Goal: Information Seeking & Learning: Learn about a topic

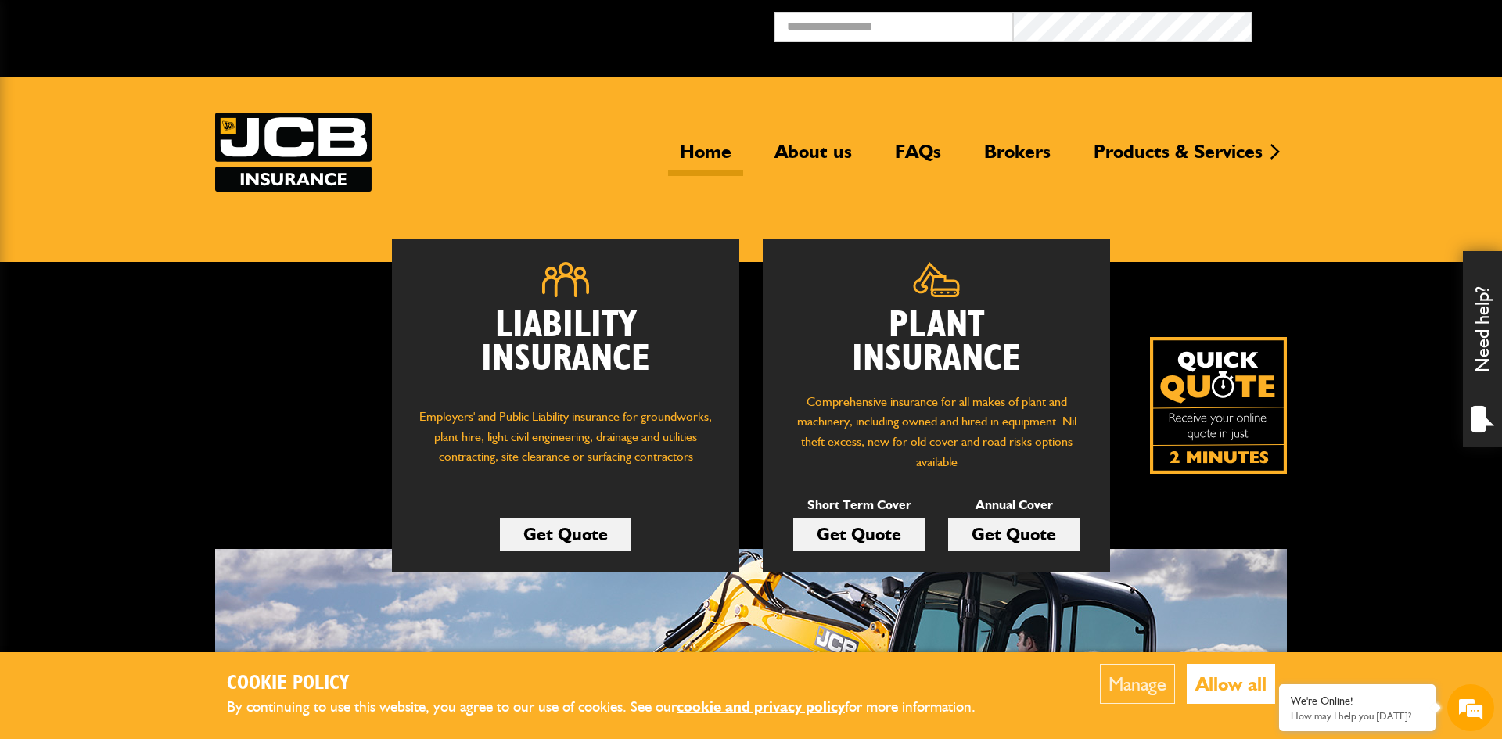
click at [1233, 689] on button "Allow all" at bounding box center [1231, 684] width 88 height 40
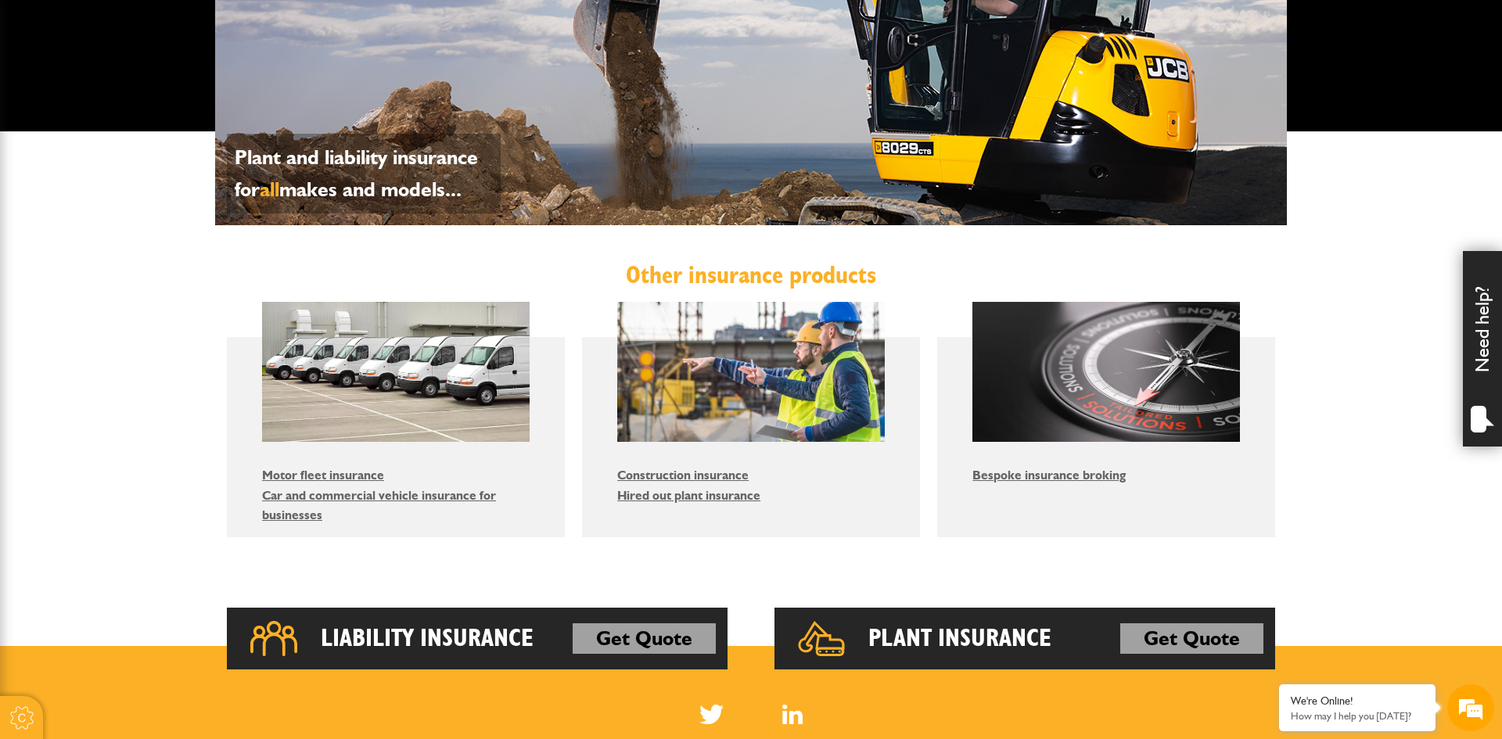
scroll to position [716, 0]
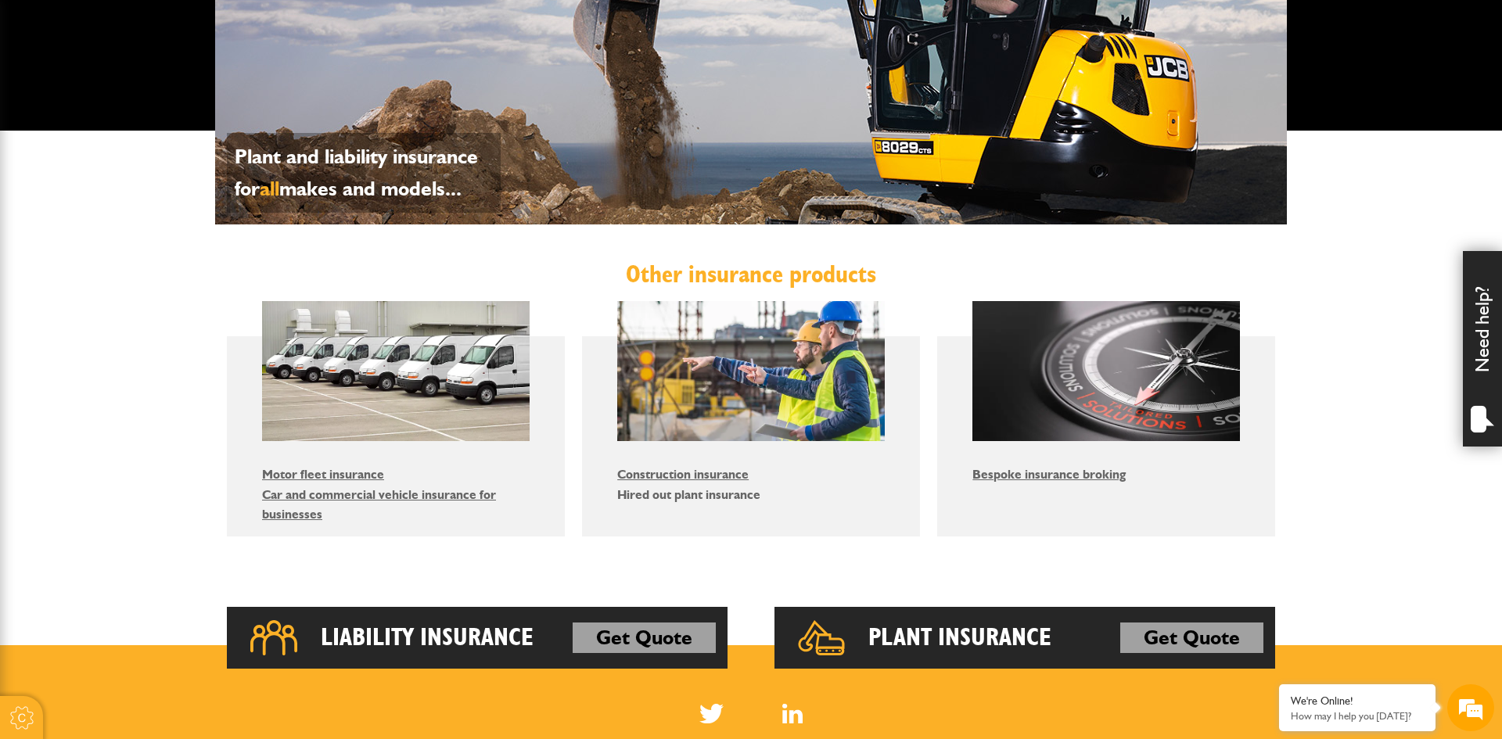
click at [690, 501] on link "Hired out plant insurance" at bounding box center [688, 494] width 143 height 15
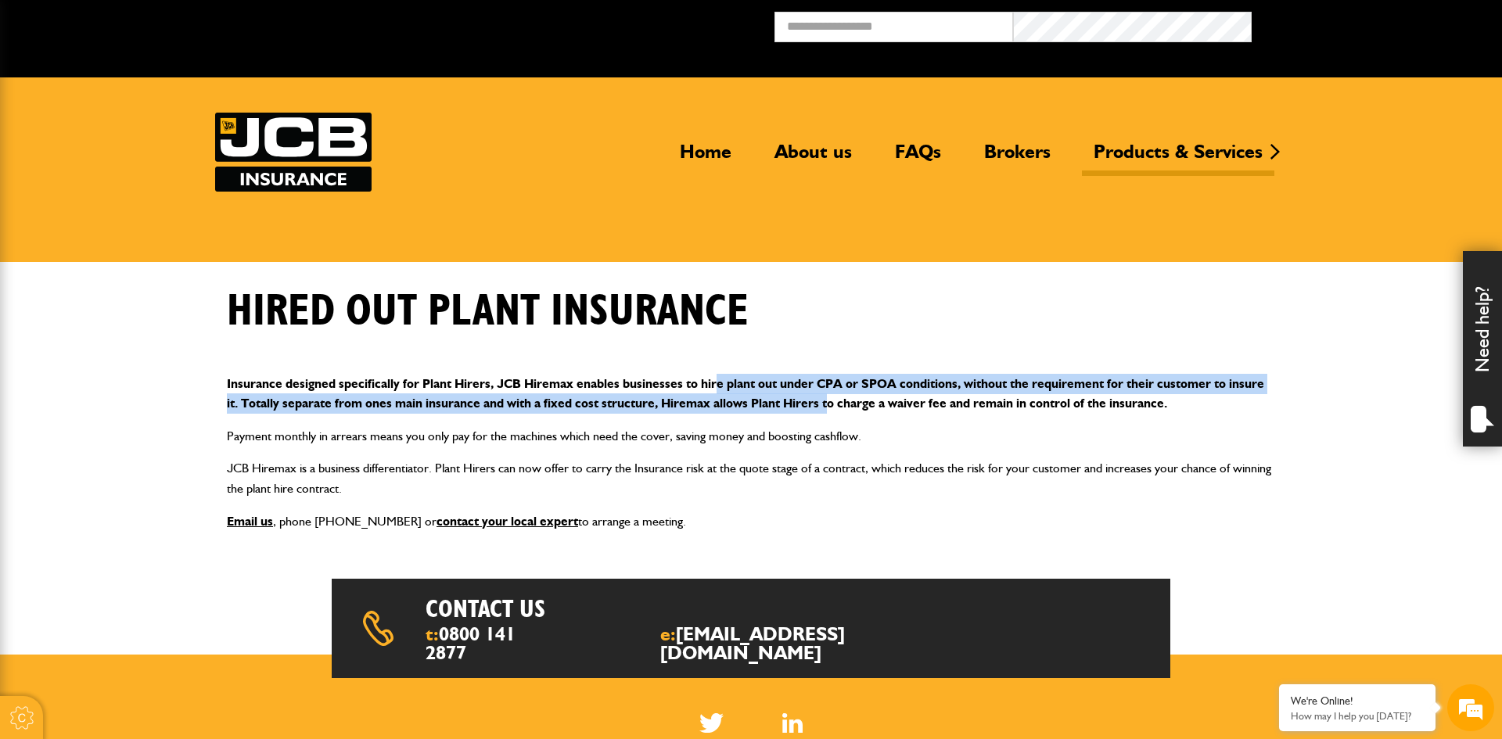
drag, startPoint x: 716, startPoint y: 387, endPoint x: 832, endPoint y: 395, distance: 116.8
click at [832, 395] on p "Insurance designed specifically for Plant Hirers, JCB Hiremax enables businesse…" at bounding box center [751, 394] width 1048 height 40
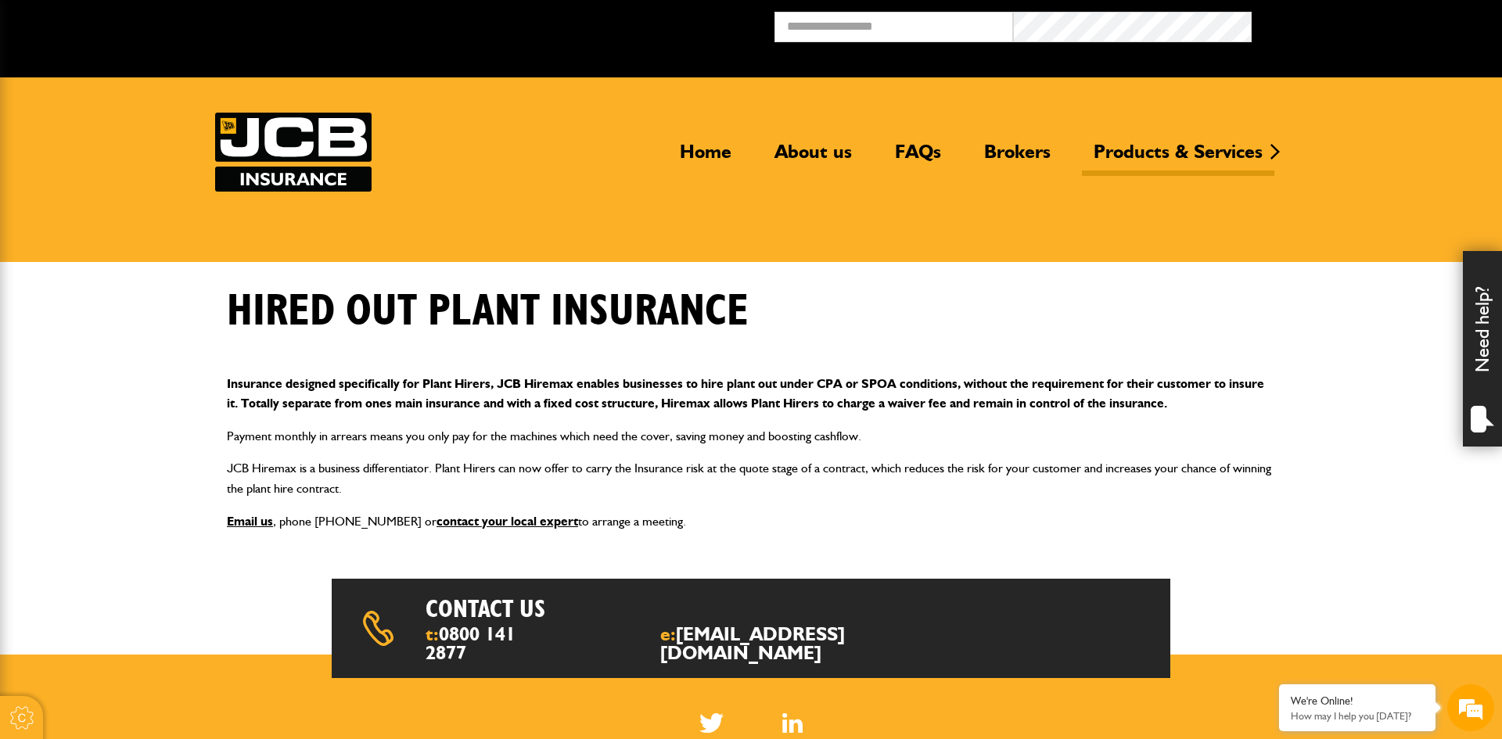
click at [981, 430] on p "Payment monthly in arrears means you only pay for the machines which need the c…" at bounding box center [751, 436] width 1048 height 20
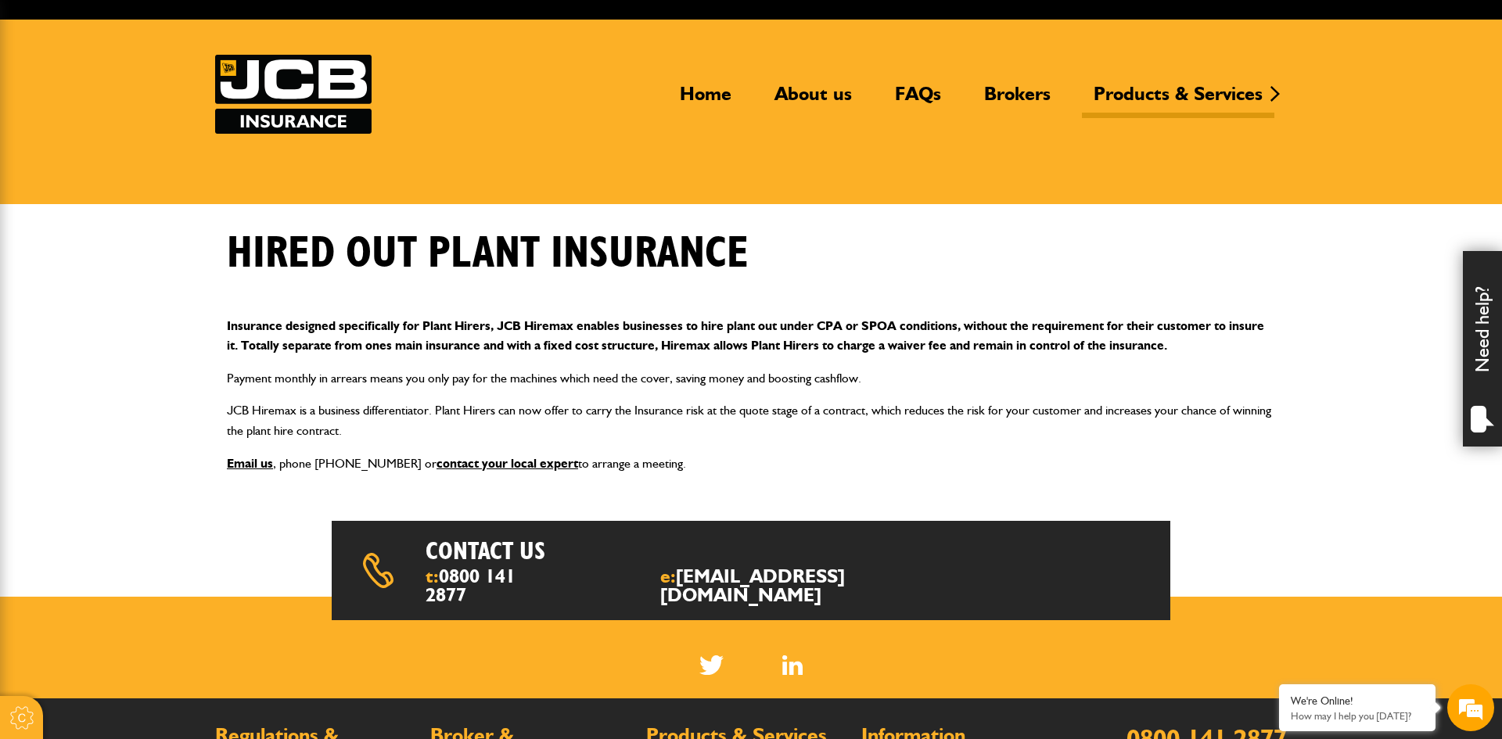
scroll to position [63, 0]
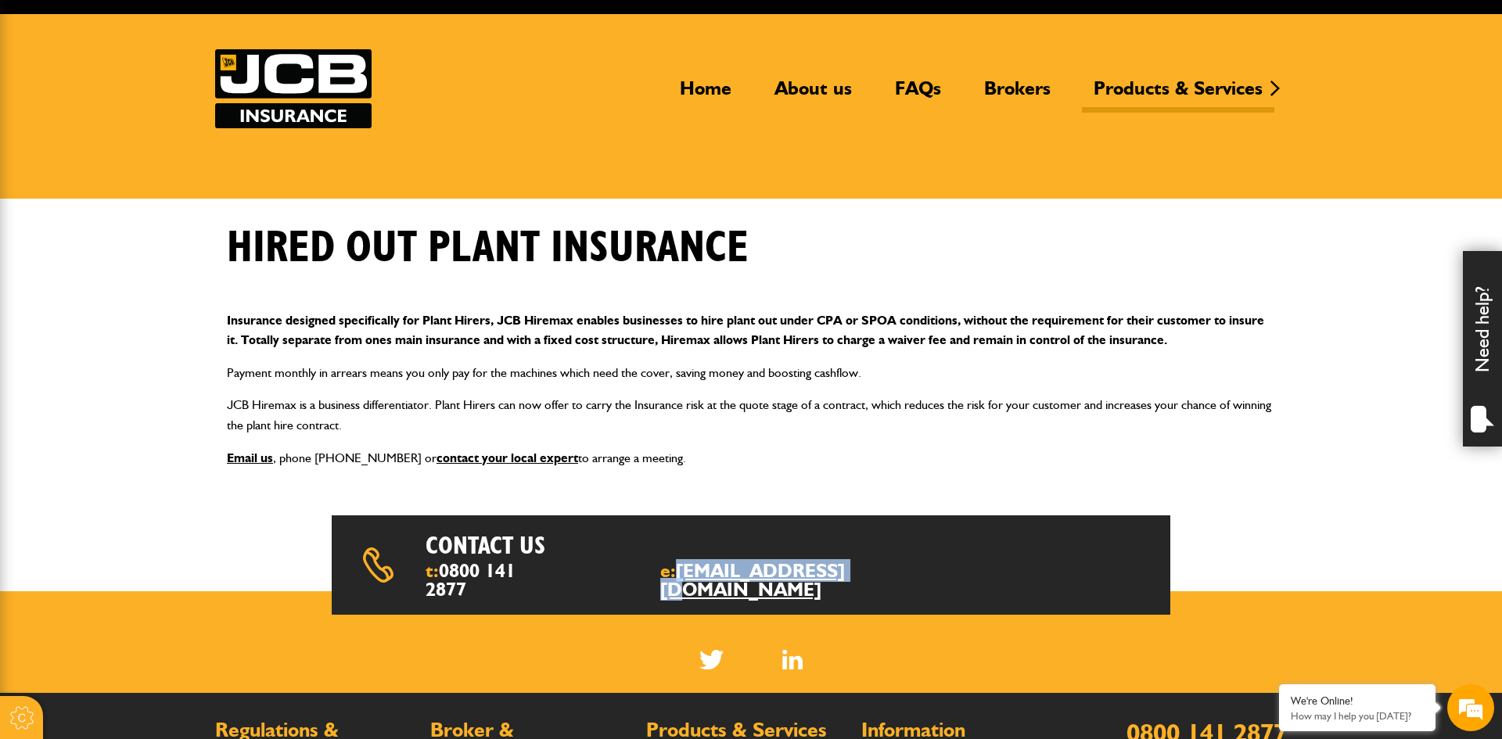
copy link "[EMAIL_ADDRESS][DOMAIN_NAME]"
